Goal: Task Accomplishment & Management: Manage account settings

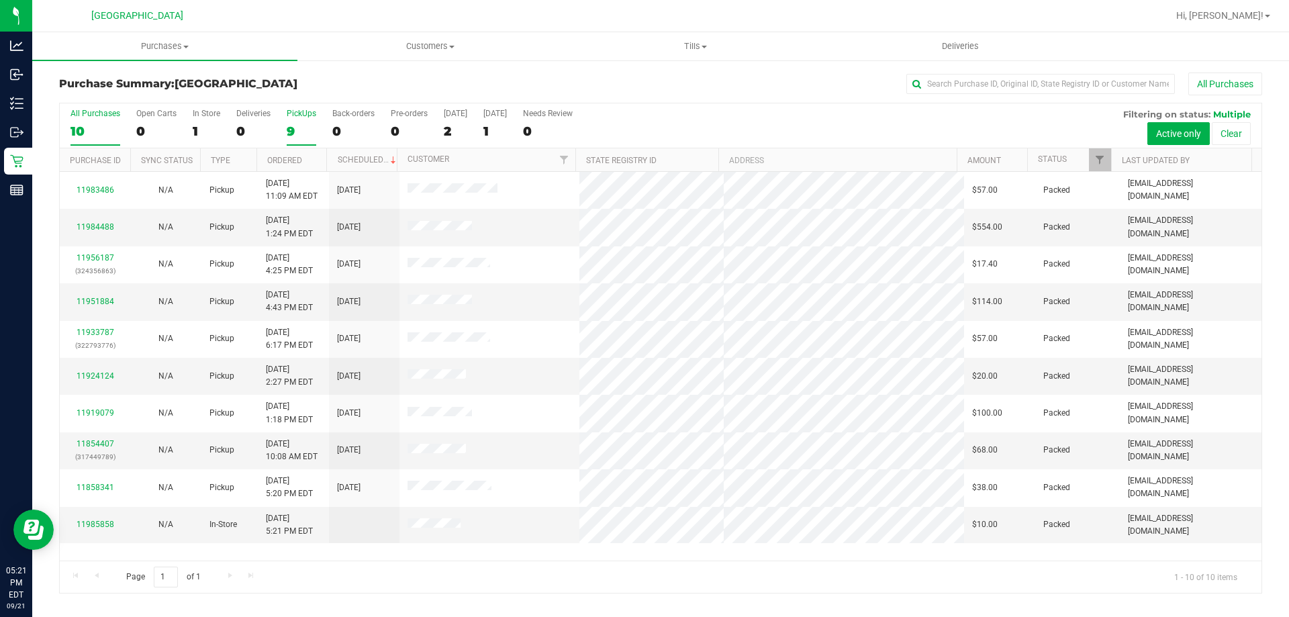
click at [304, 131] on div "9" at bounding box center [302, 131] width 30 height 15
click at [0, 0] on input "PickUps 9" at bounding box center [0, 0] width 0 height 0
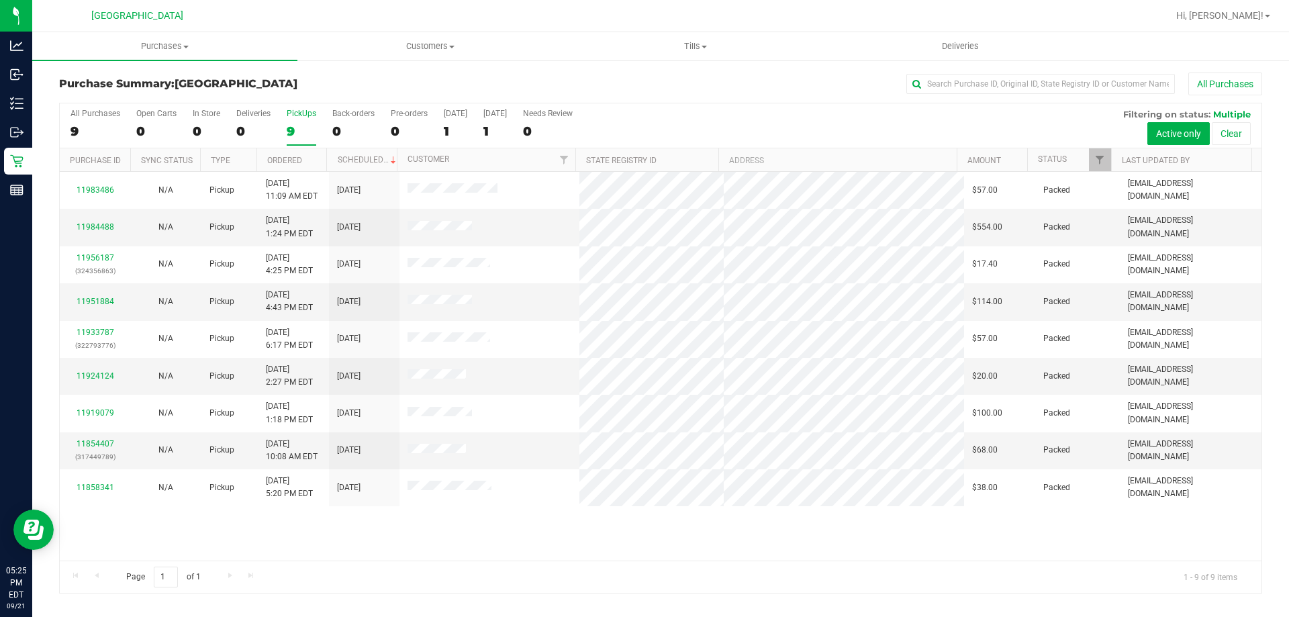
click at [294, 117] on div "PickUps" at bounding box center [302, 113] width 30 height 9
click at [0, 0] on input "PickUps 9" at bounding box center [0, 0] width 0 height 0
click at [314, 118] on label "PickUps 9" at bounding box center [302, 127] width 30 height 37
click at [0, 0] on input "PickUps 9" at bounding box center [0, 0] width 0 height 0
click at [303, 119] on label "PickUps 9" at bounding box center [302, 127] width 30 height 37
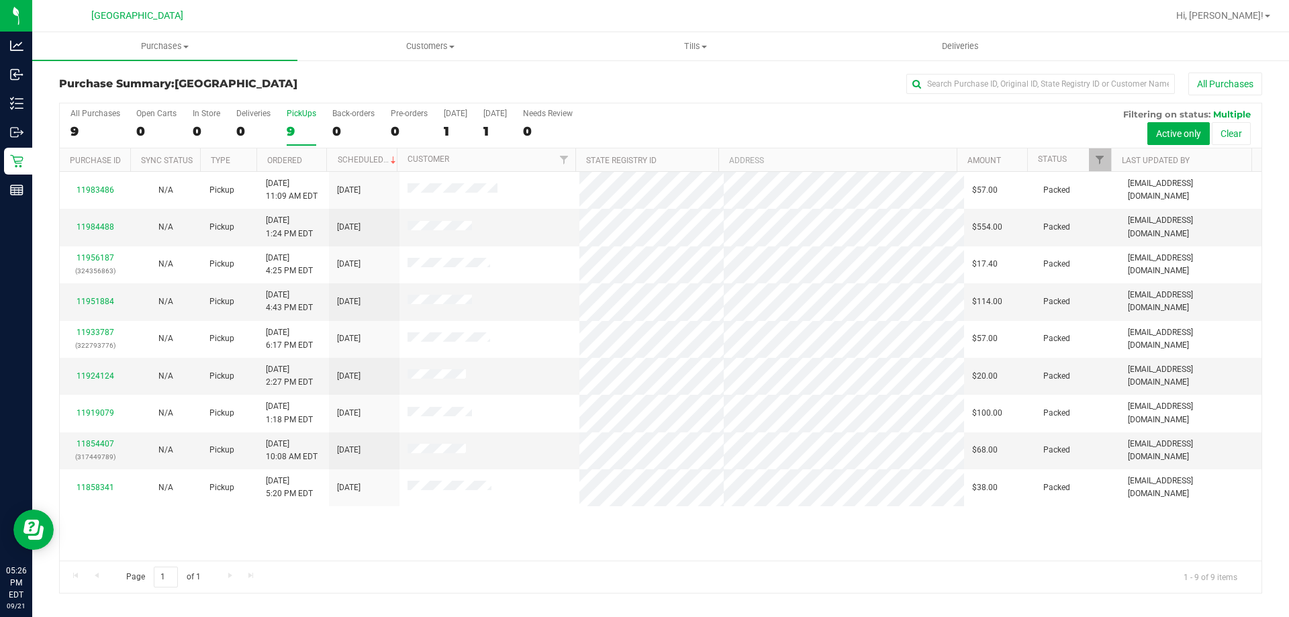
click at [0, 0] on input "PickUps 9" at bounding box center [0, 0] width 0 height 0
click at [302, 118] on label "PickUps 9" at bounding box center [302, 127] width 30 height 37
click at [0, 0] on input "PickUps 9" at bounding box center [0, 0] width 0 height 0
click at [291, 117] on div "PickUps" at bounding box center [302, 113] width 30 height 9
click at [0, 0] on input "PickUps 9" at bounding box center [0, 0] width 0 height 0
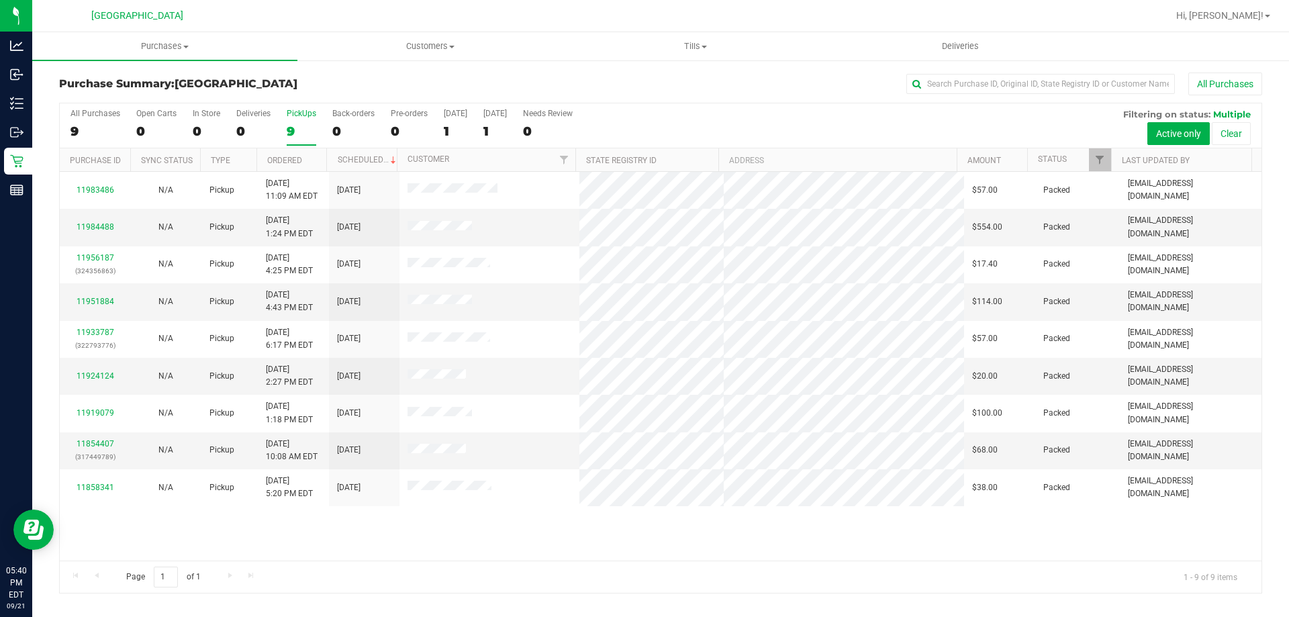
click at [304, 124] on div "9" at bounding box center [302, 131] width 30 height 15
click at [0, 0] on input "PickUps 9" at bounding box center [0, 0] width 0 height 0
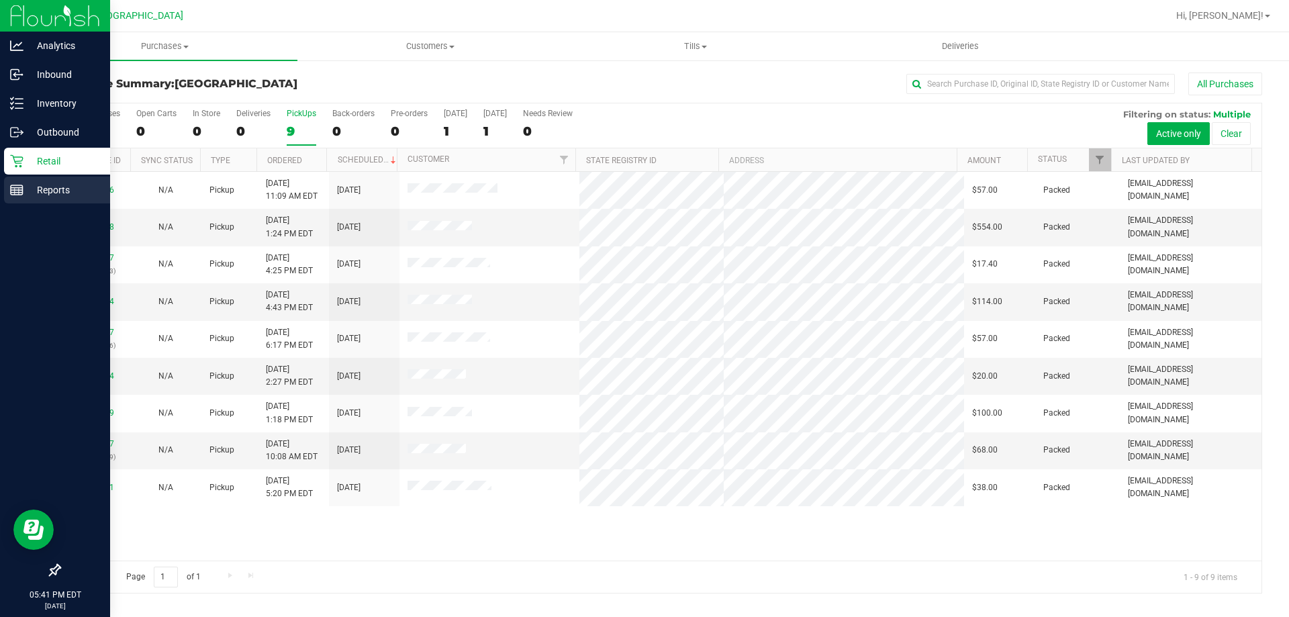
click at [0, 183] on link "Reports" at bounding box center [55, 191] width 110 height 29
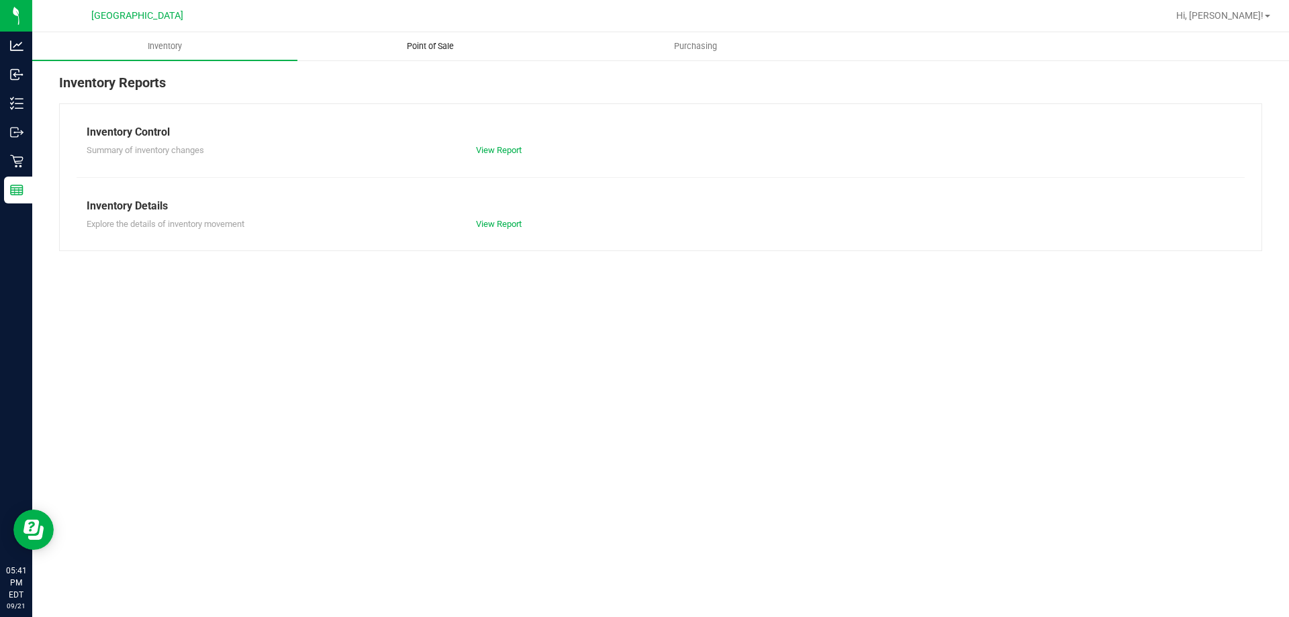
click at [434, 46] on span "Point of Sale" at bounding box center [430, 46] width 83 height 12
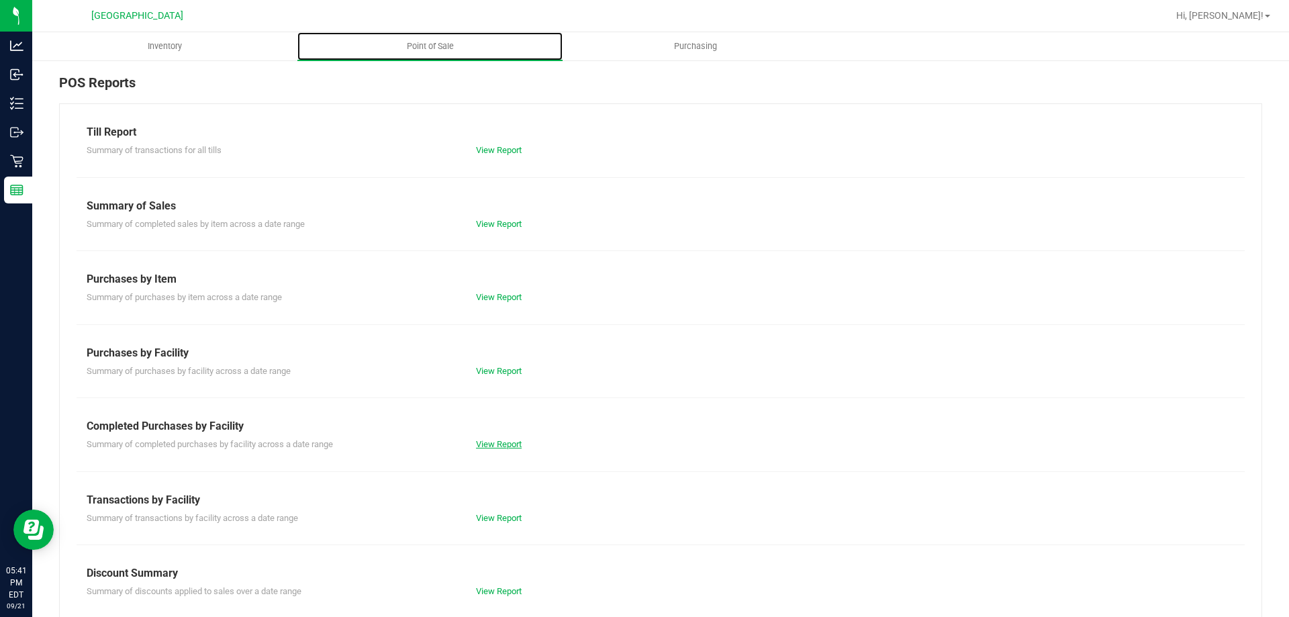
click at [493, 443] on link "View Report" at bounding box center [499, 444] width 46 height 10
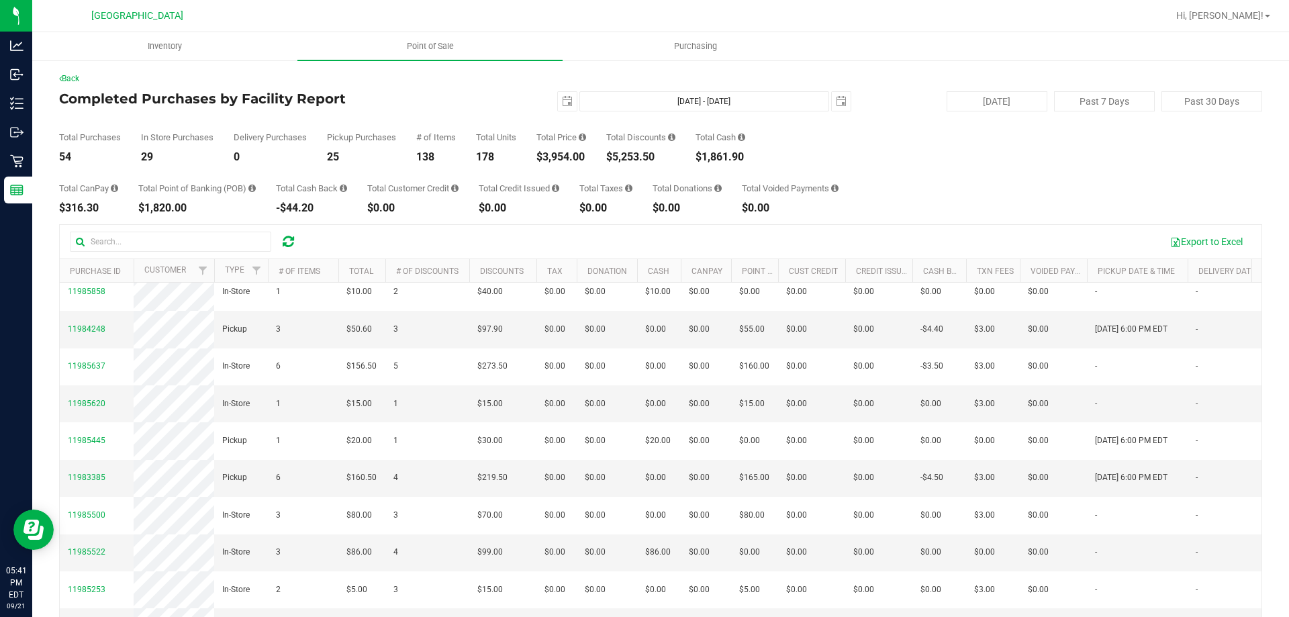
scroll to position [122, 0]
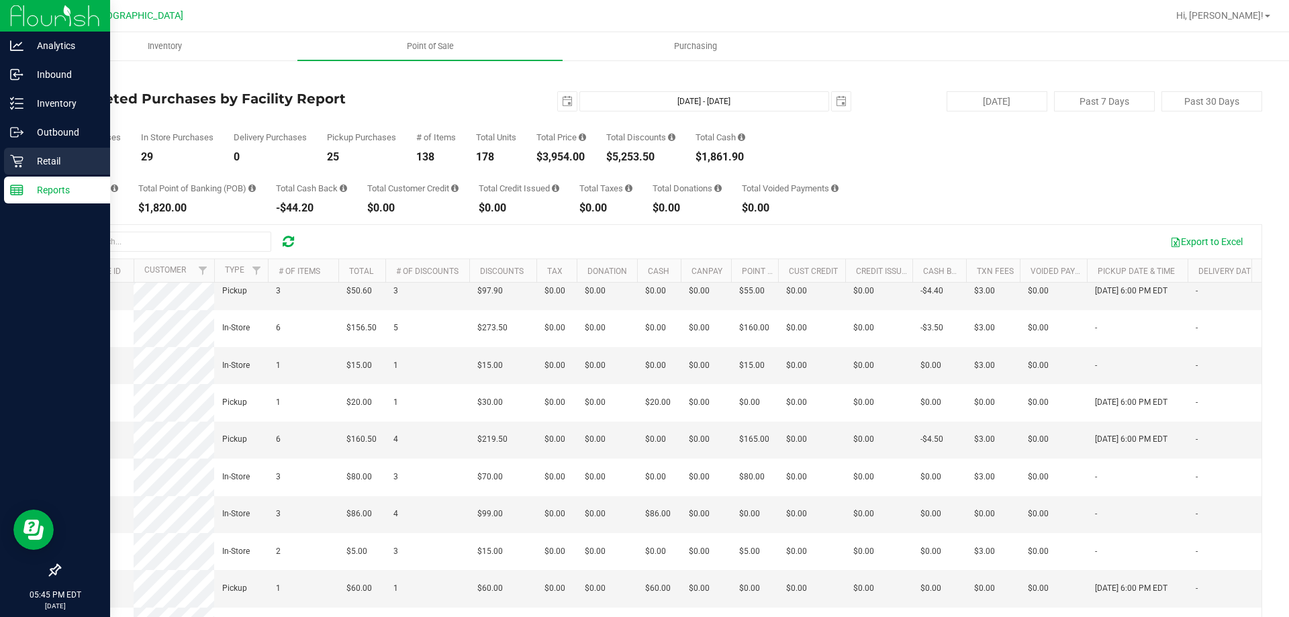
click at [8, 160] on div "Retail" at bounding box center [57, 161] width 106 height 27
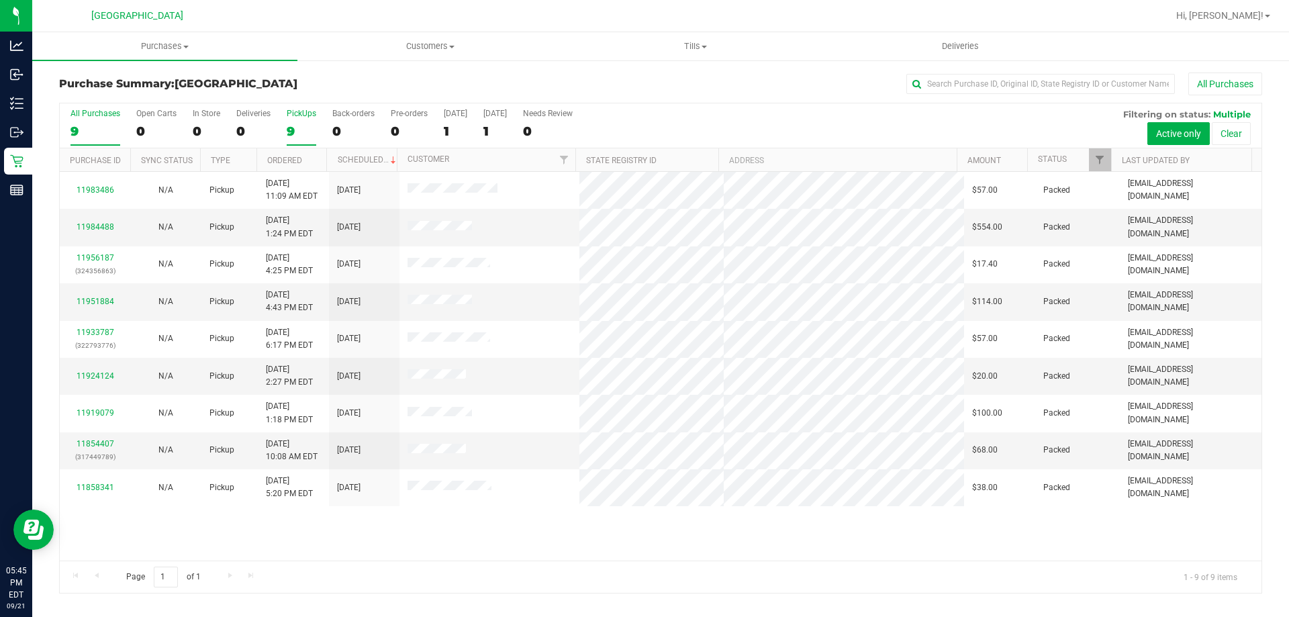
click at [300, 124] on div "9" at bounding box center [302, 131] width 30 height 15
click at [0, 0] on input "PickUps 9" at bounding box center [0, 0] width 0 height 0
click at [500, 126] on div "1" at bounding box center [494, 131] width 23 height 15
click at [0, 0] on input "[DATE] 1" at bounding box center [0, 0] width 0 height 0
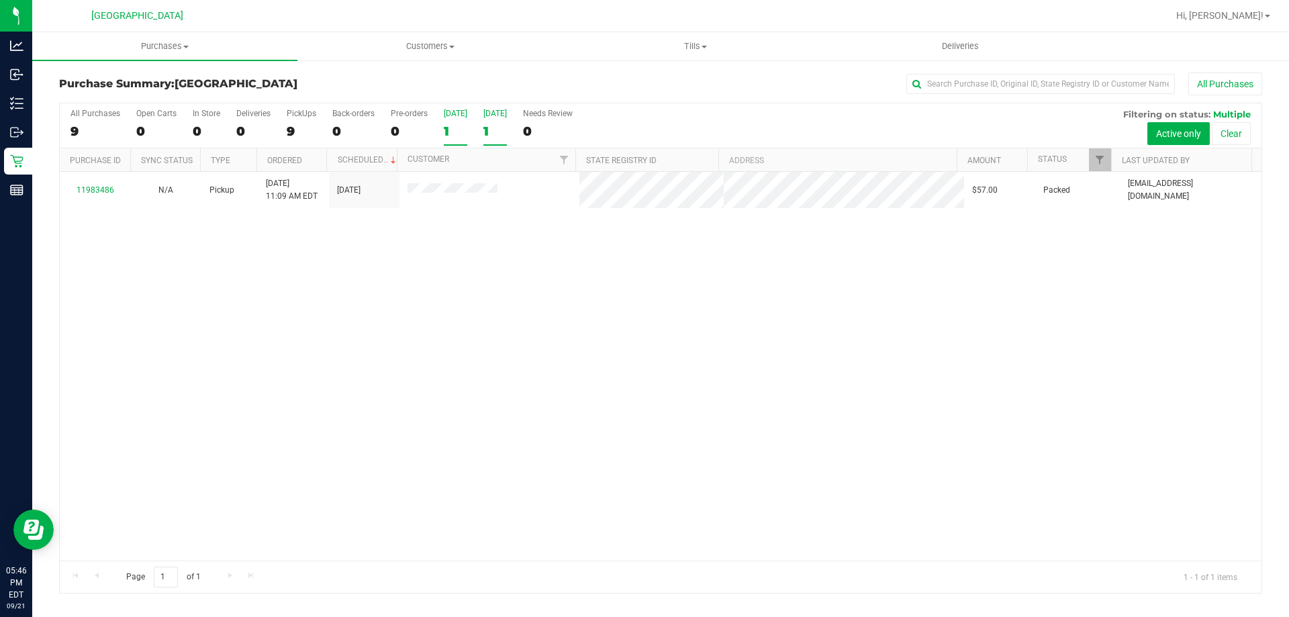
click at [448, 130] on div "1" at bounding box center [455, 131] width 23 height 15
click at [0, 0] on input "[DATE] 1" at bounding box center [0, 0] width 0 height 0
click at [295, 126] on div "9" at bounding box center [302, 131] width 30 height 15
click at [0, 0] on input "PickUps 9" at bounding box center [0, 0] width 0 height 0
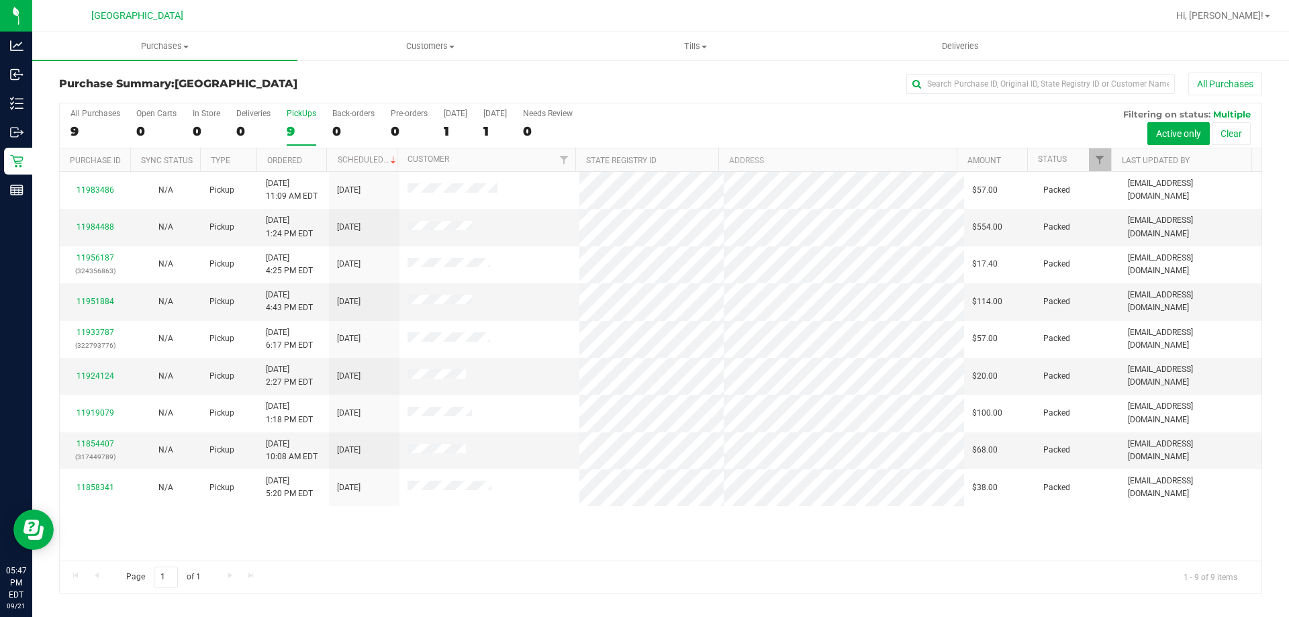
click at [299, 114] on div "PickUps" at bounding box center [302, 113] width 30 height 9
click at [0, 0] on input "PickUps 9" at bounding box center [0, 0] width 0 height 0
click at [301, 125] on div "9" at bounding box center [302, 131] width 30 height 15
click at [0, 0] on input "PickUps 9" at bounding box center [0, 0] width 0 height 0
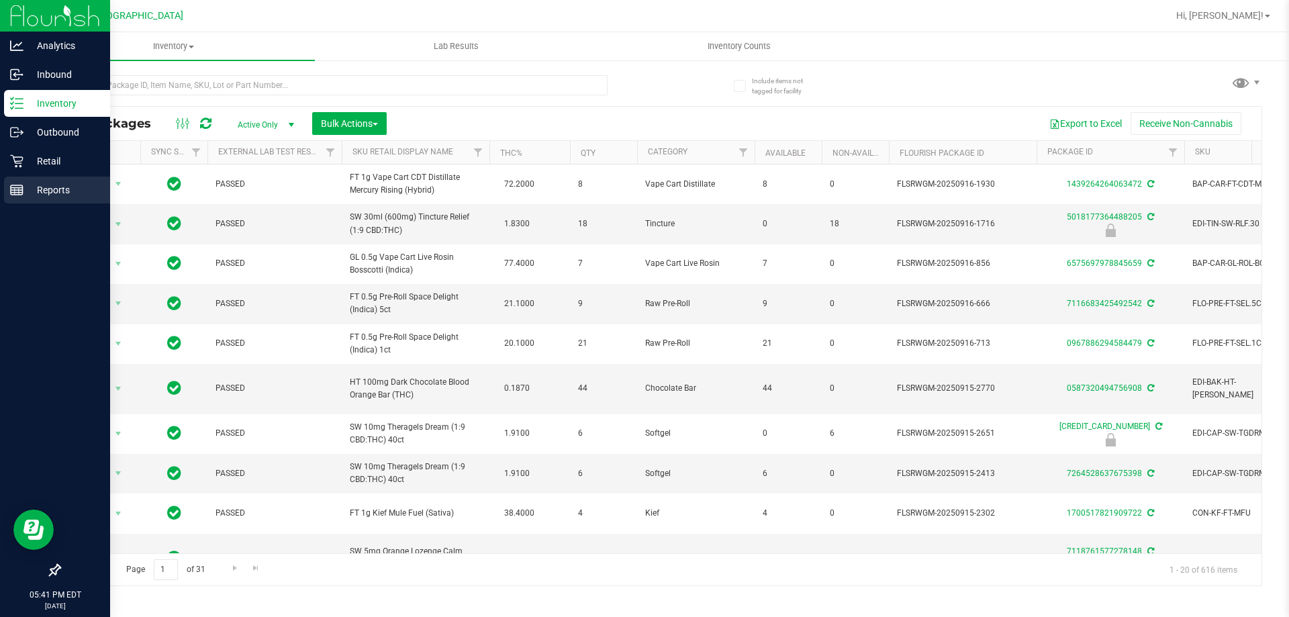
click at [17, 188] on line at bounding box center [17, 188] width 12 height 0
